Goal: Transaction & Acquisition: Subscribe to service/newsletter

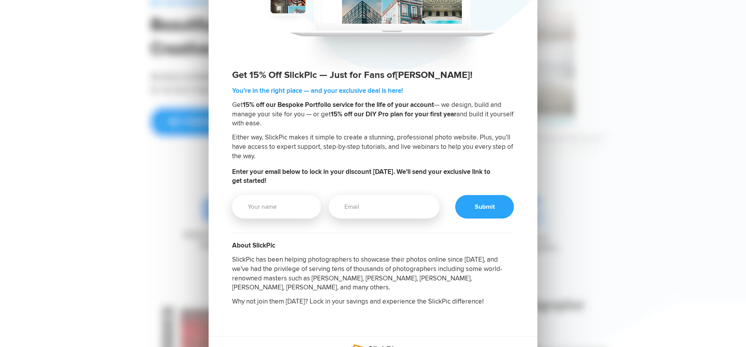
scroll to position [173, 0]
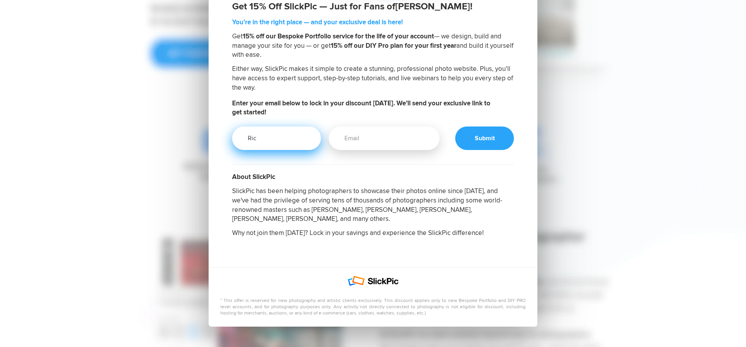
type input "[PERSON_NAME]"
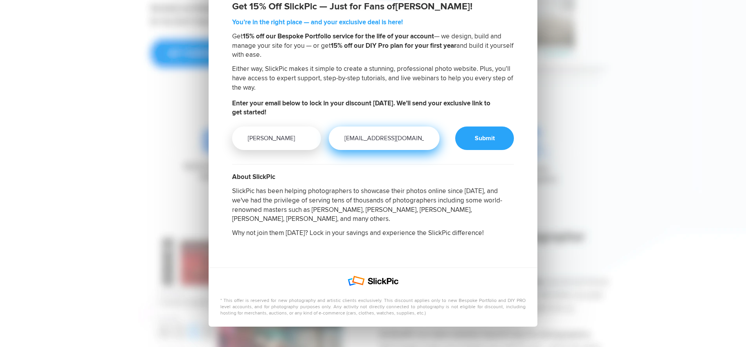
drag, startPoint x: 401, startPoint y: 138, endPoint x: 337, endPoint y: 131, distance: 64.5
type input "[PERSON_NAME][EMAIL_ADDRESS][DOMAIN_NAME]"
click at [403, 173] on h2 "About SlickPic SlickPic has been helping photographers to showcase their photos…" at bounding box center [373, 204] width 282 height 65
click at [487, 131] on div at bounding box center [484, 137] width 59 height 23
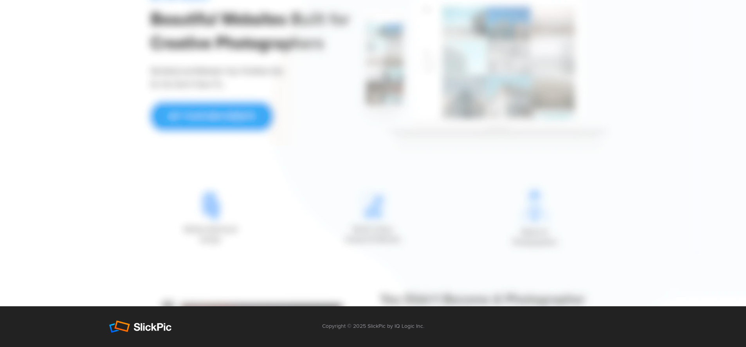
scroll to position [110, 0]
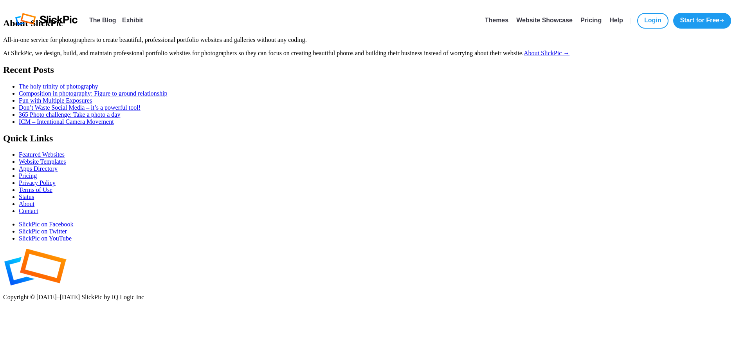
select select "[GEOGRAPHIC_DATA]"
select select
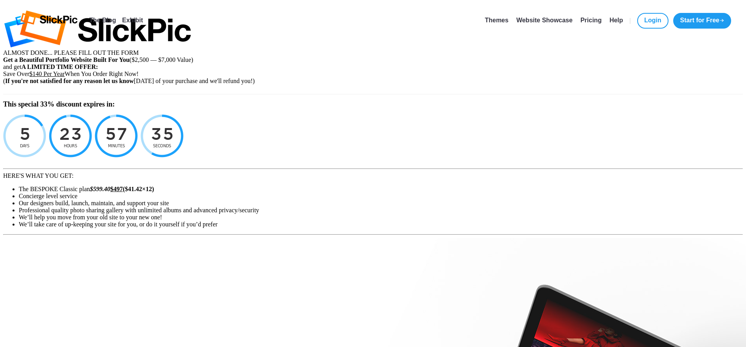
type input "[PERSON_NAME][EMAIL_ADDRESS][DOMAIN_NAME]"
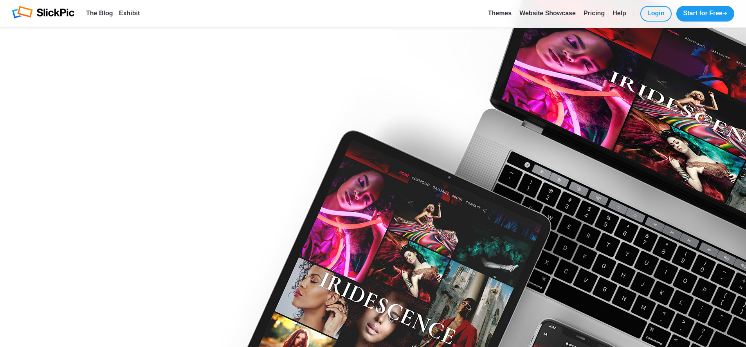
scroll to position [267, 0]
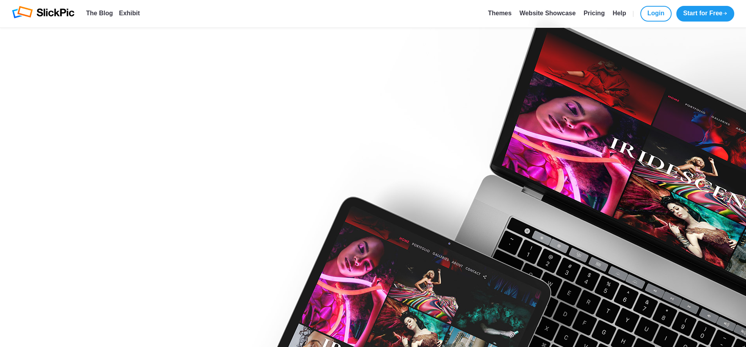
radio input "true"
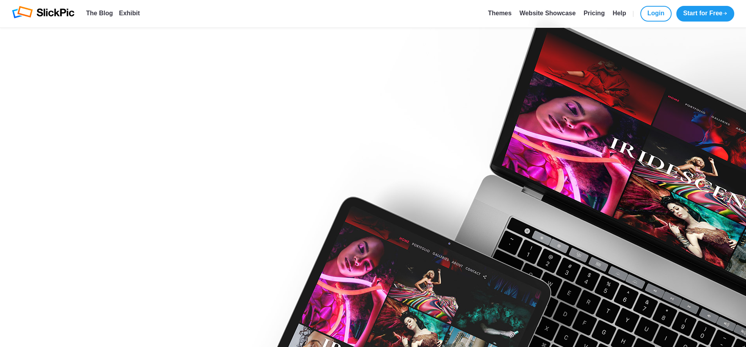
radio input "true"
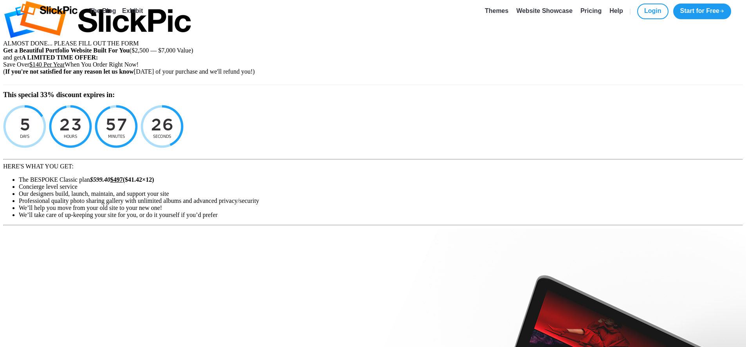
scroll to position [0, 0]
